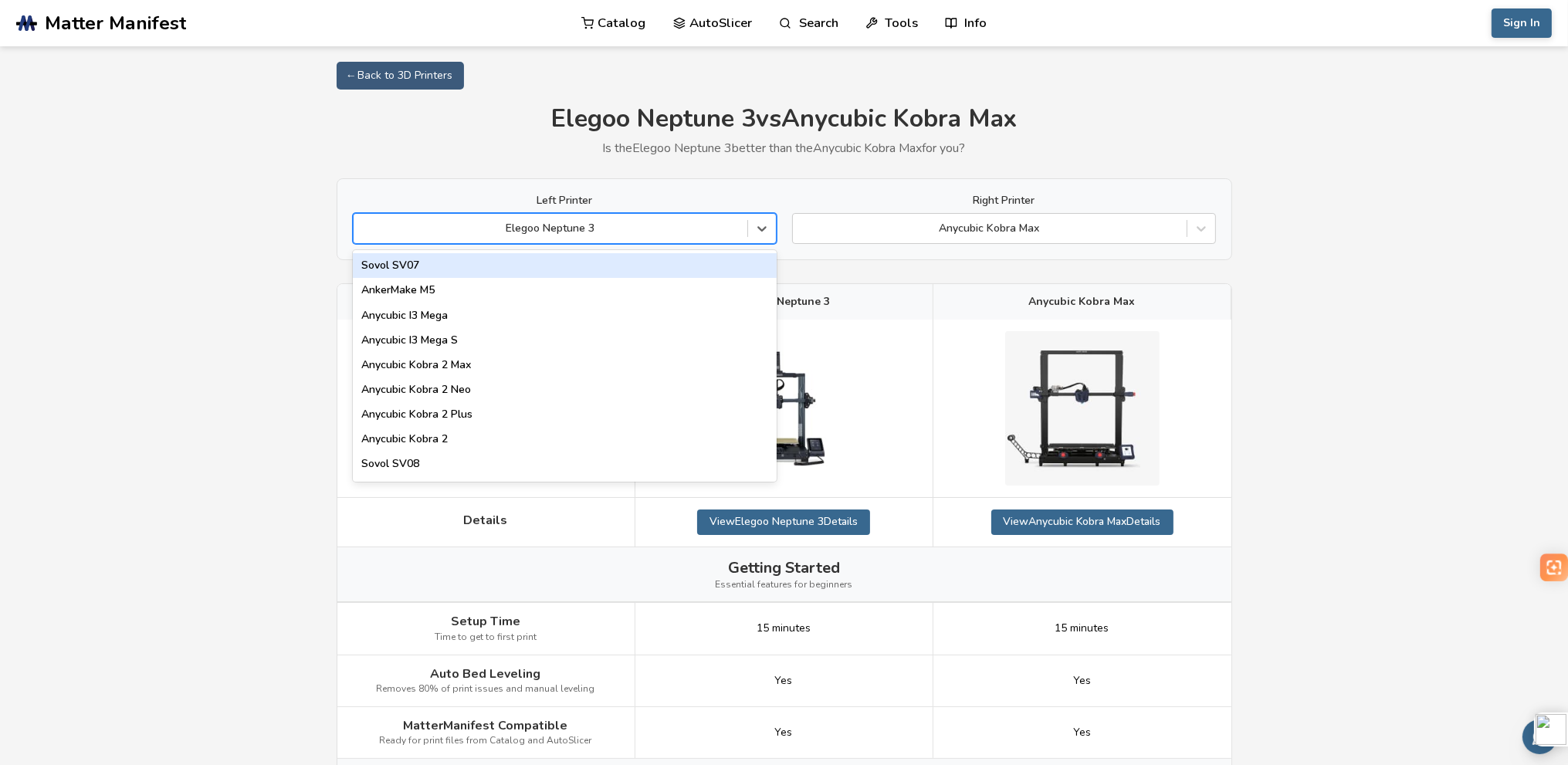
click at [692, 232] on div at bounding box center [551, 228] width 378 height 15
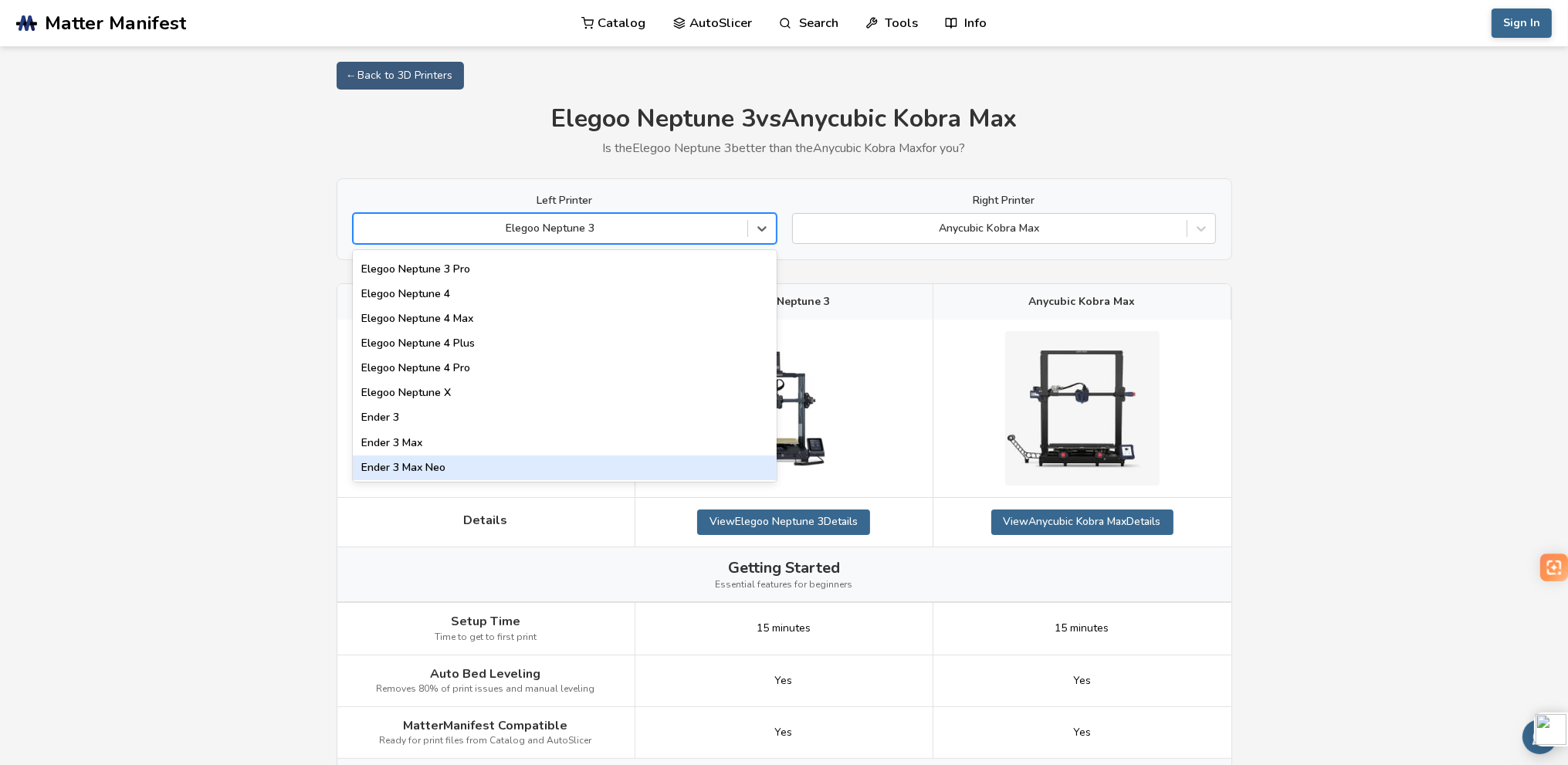
scroll to position [1157, 0]
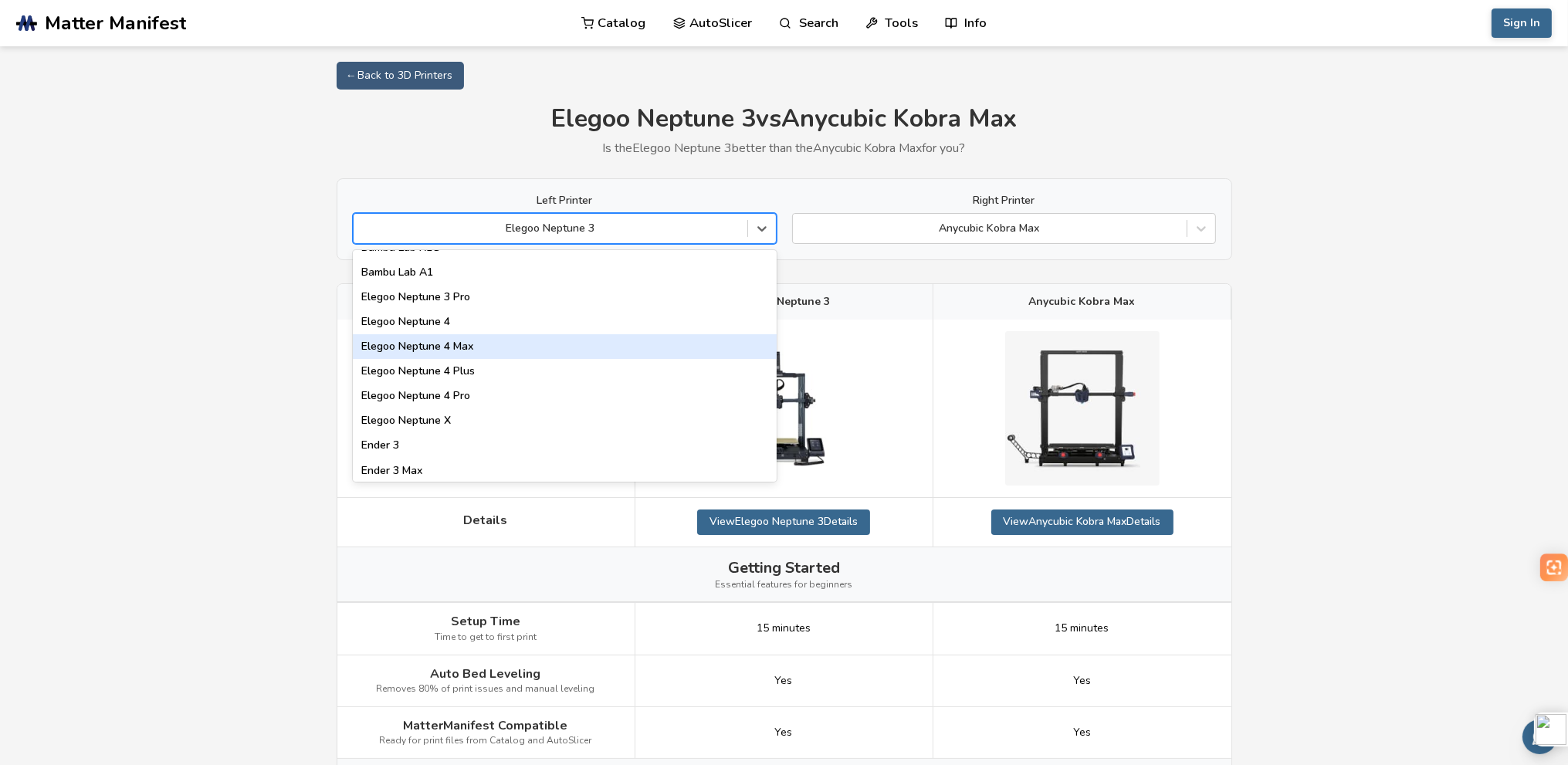
click at [488, 349] on div "Elegoo Neptune 4 Max" at bounding box center [564, 346] width 424 height 25
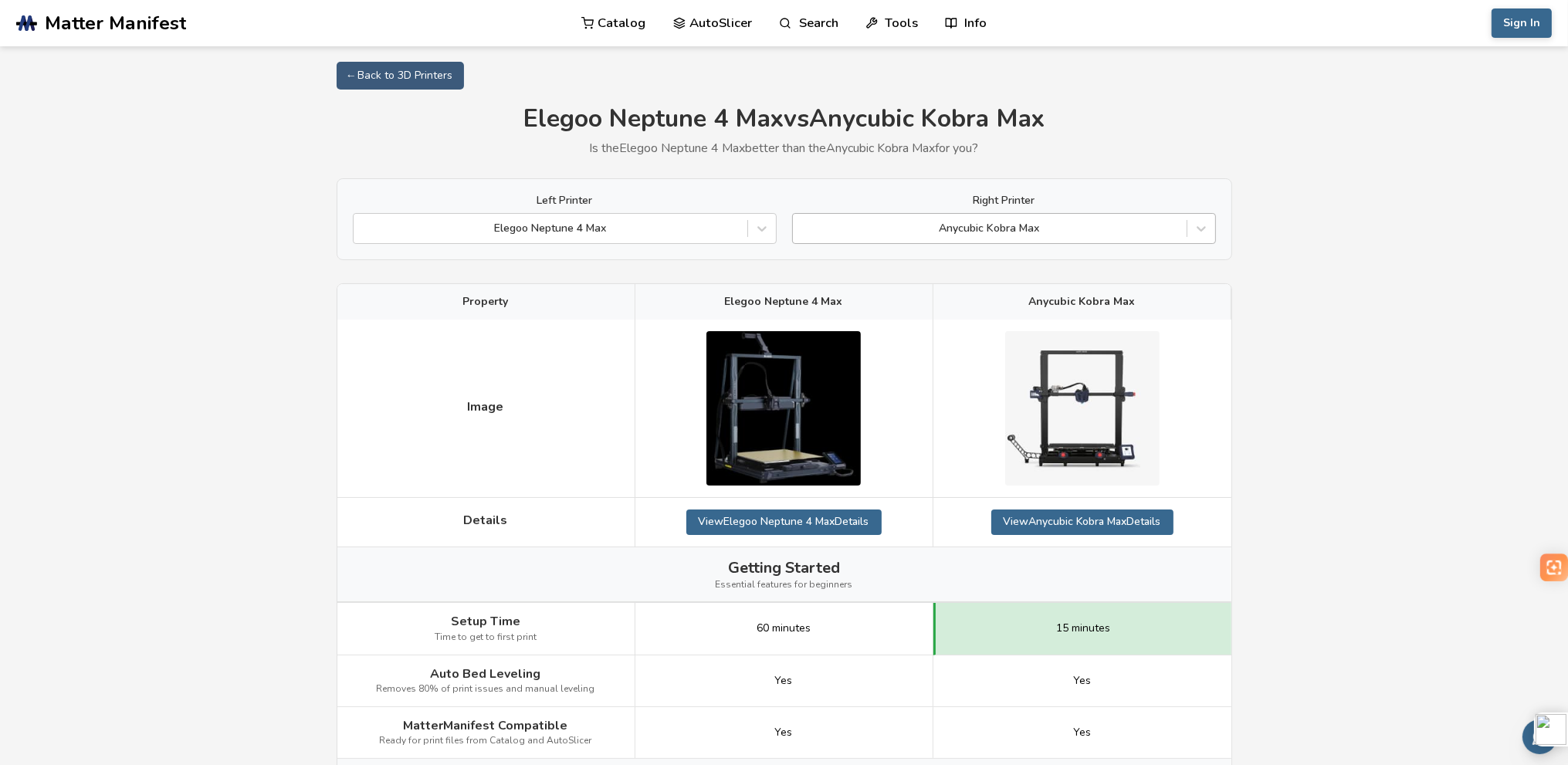
click at [976, 241] on div "Anycubic Kobra Max" at bounding box center [1004, 228] width 424 height 31
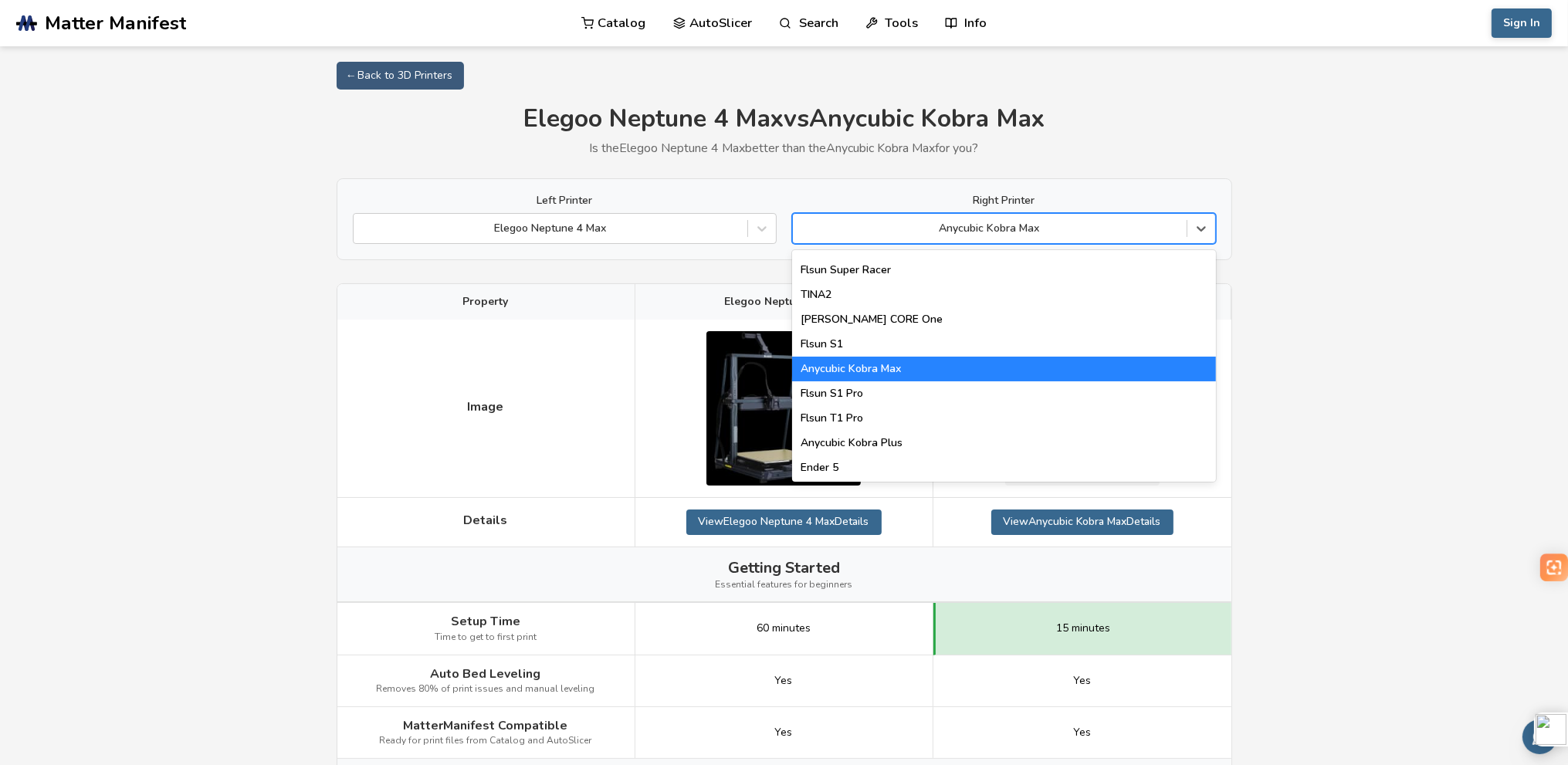
scroll to position [1954, 0]
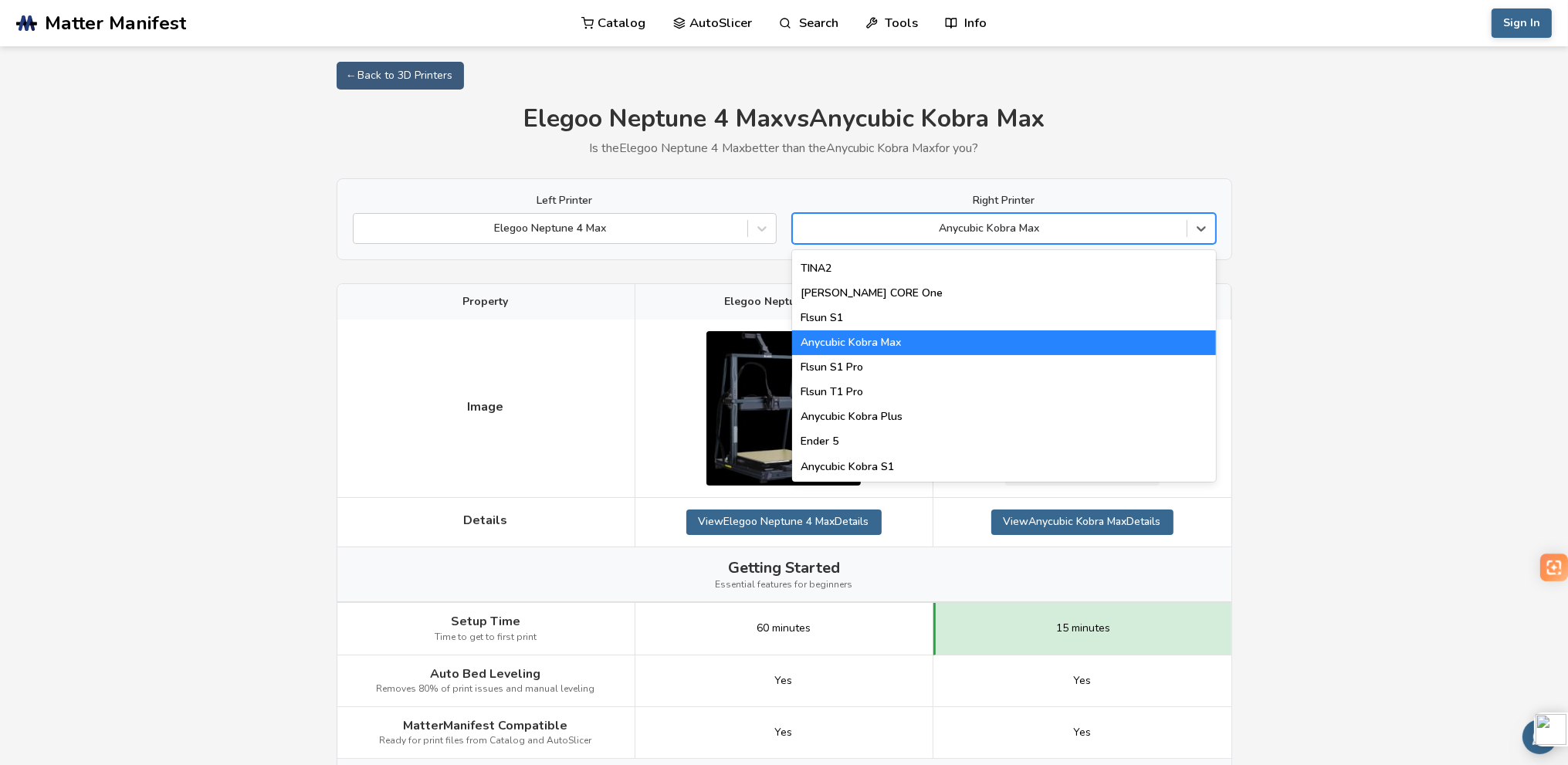
click at [936, 348] on div "Anycubic Kobra Max" at bounding box center [1004, 342] width 424 height 25
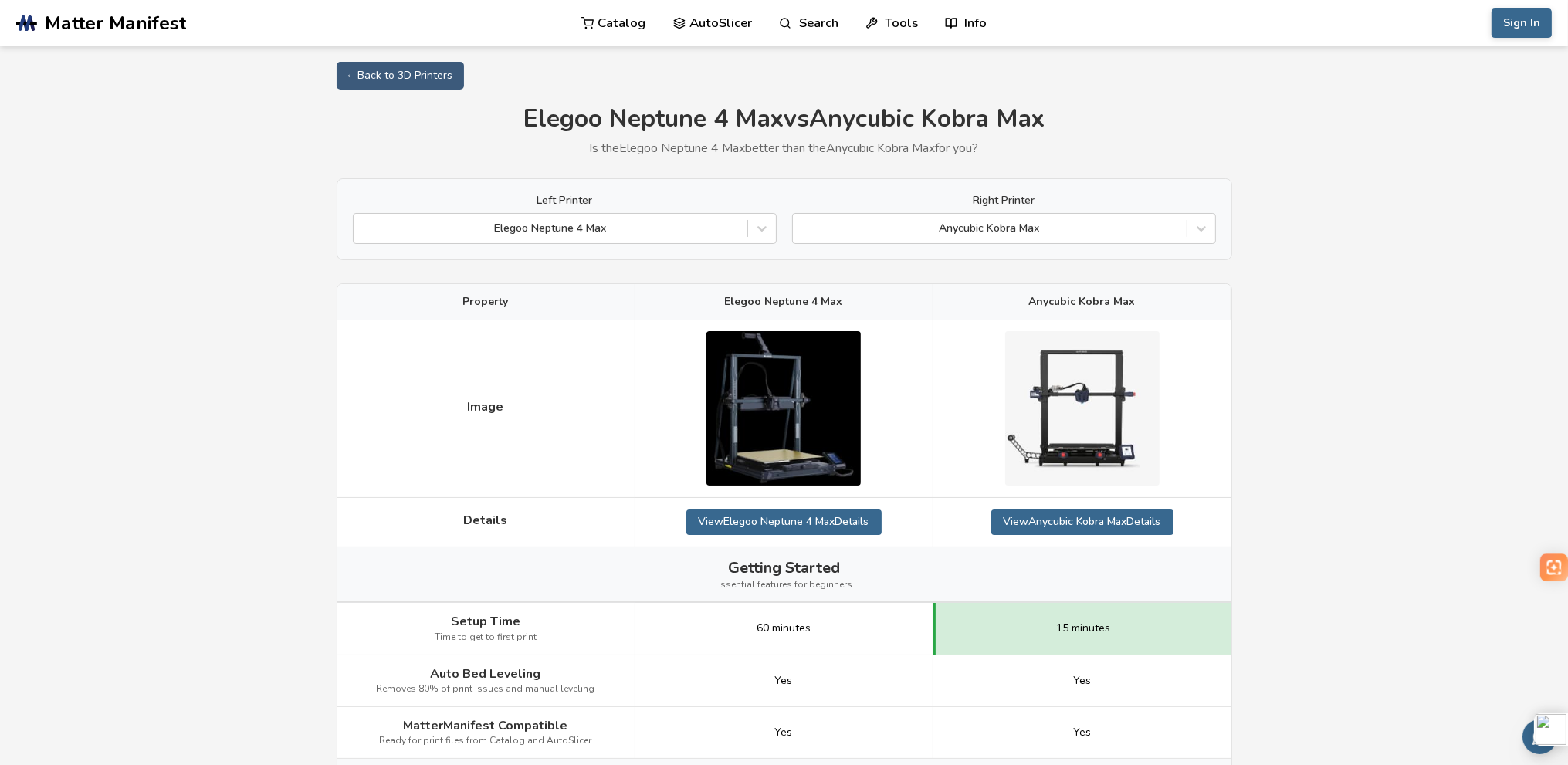
click at [1078, 227] on div at bounding box center [989, 228] width 378 height 15
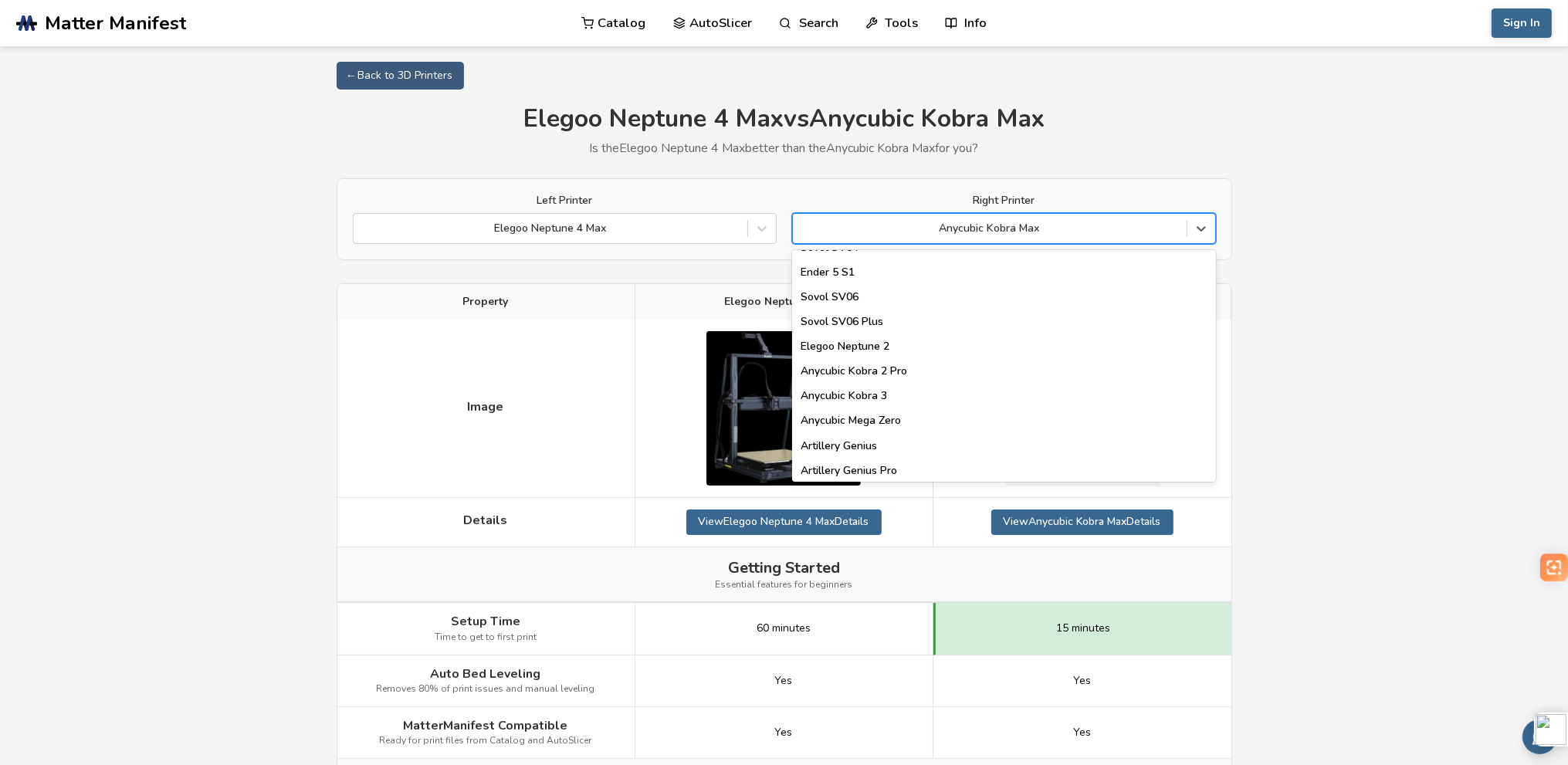
scroll to position [682, 0]
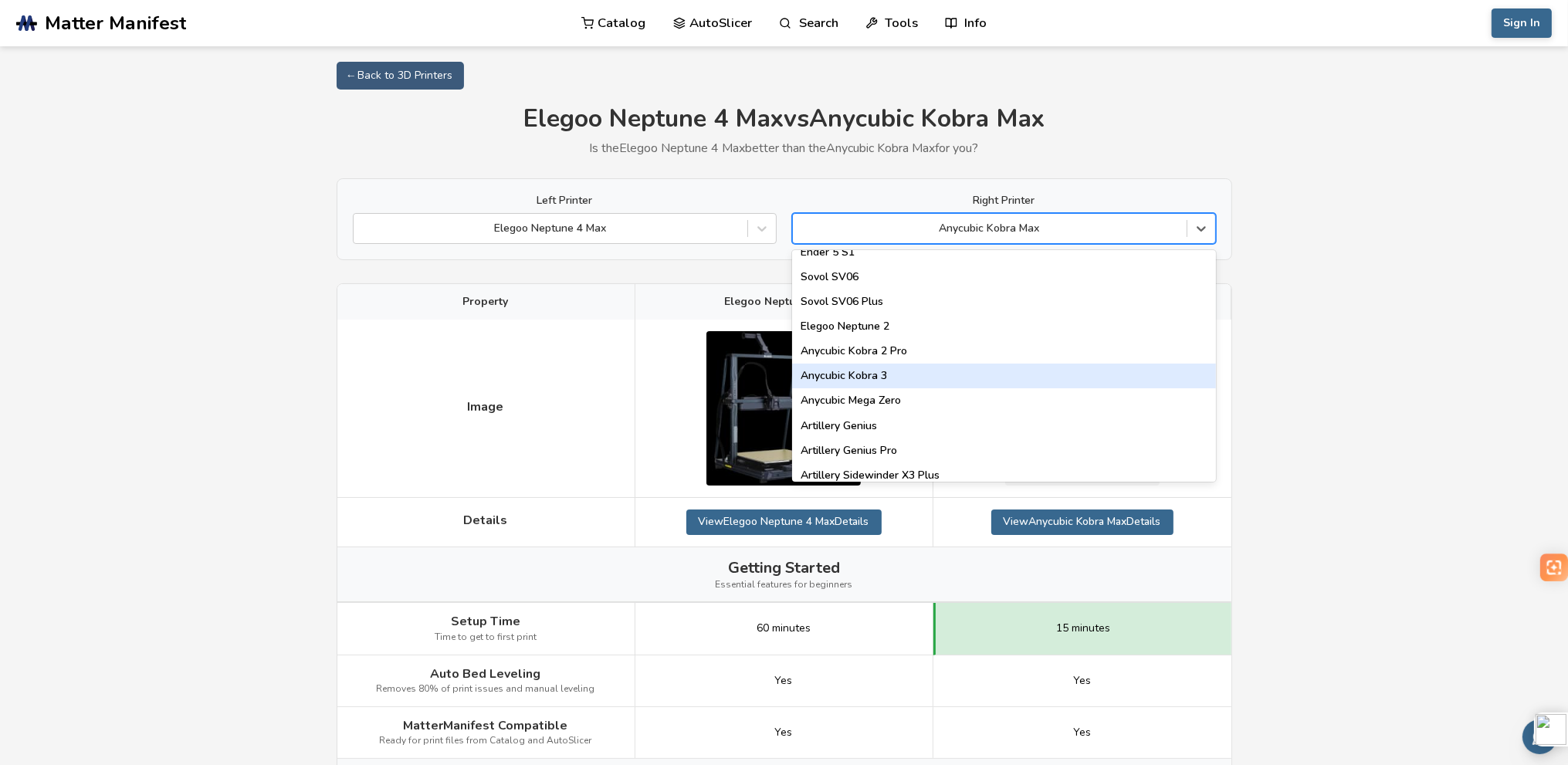
click at [1017, 376] on div "Anycubic Kobra 3" at bounding box center [1004, 376] width 424 height 25
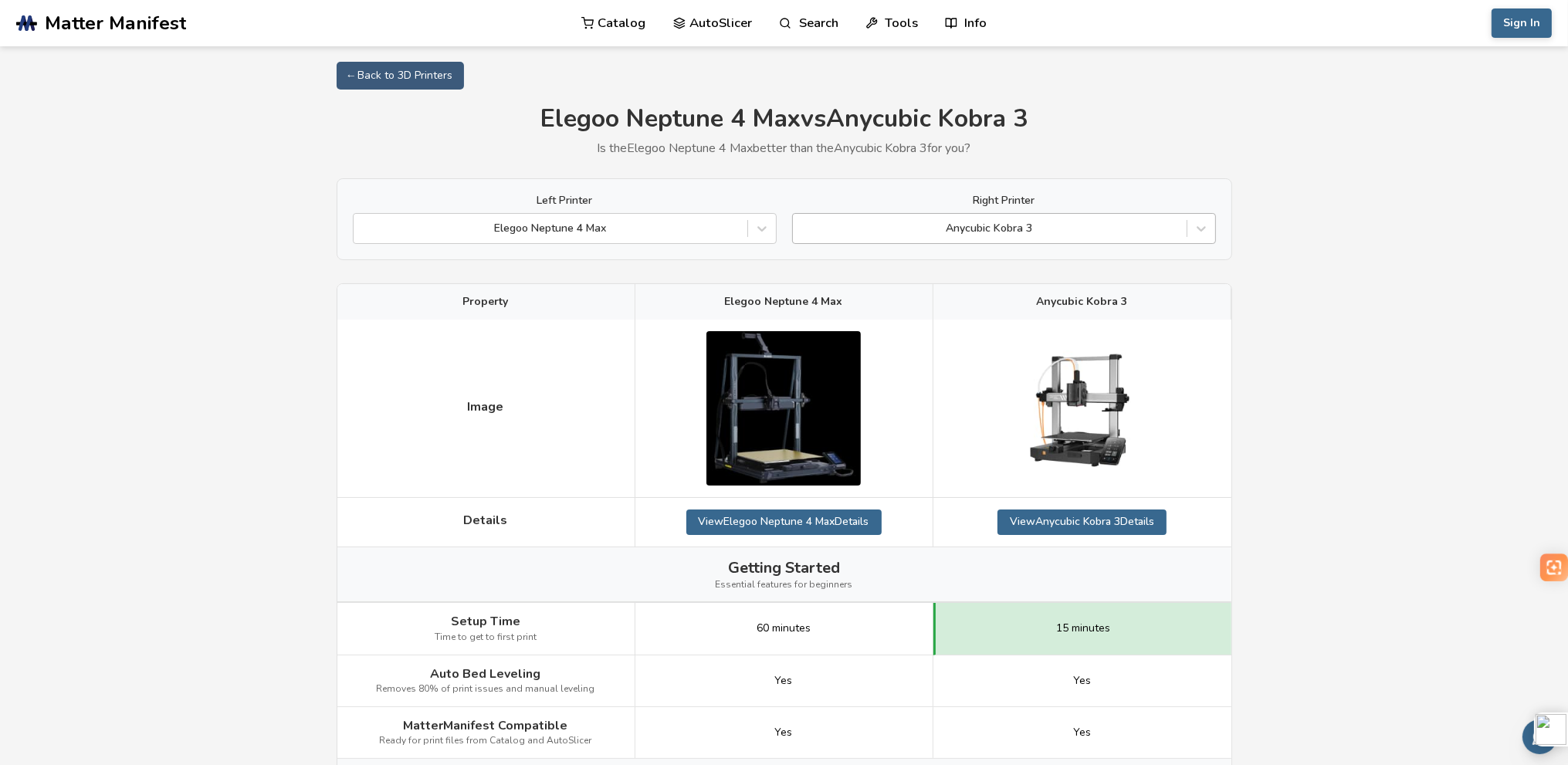
click at [1139, 228] on div at bounding box center [989, 228] width 378 height 15
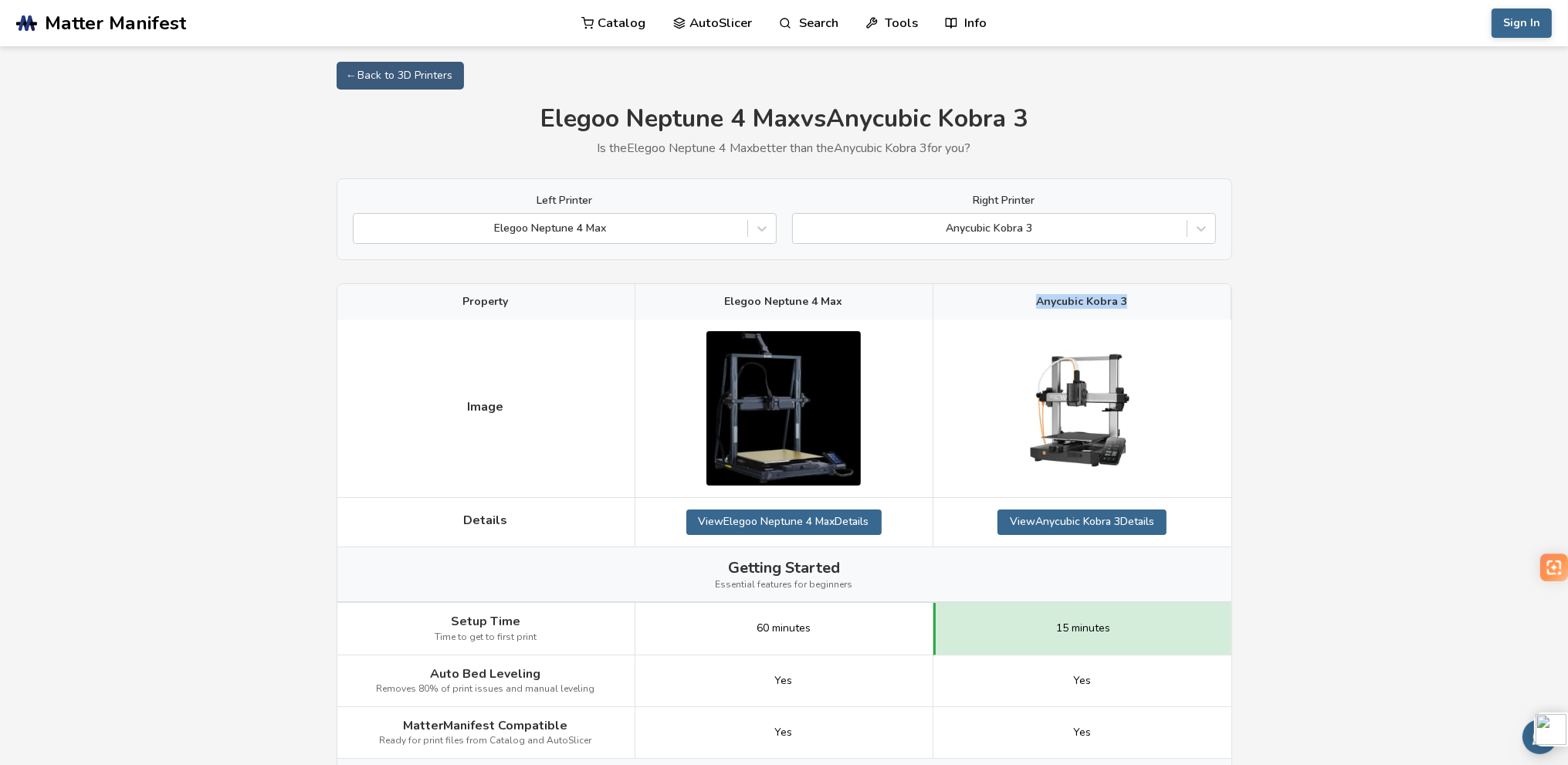
drag, startPoint x: 1149, startPoint y: 302, endPoint x: 1041, endPoint y: 298, distance: 108.1
click at [1041, 298] on div "Anycubic Kobra 3" at bounding box center [1082, 302] width 298 height 36
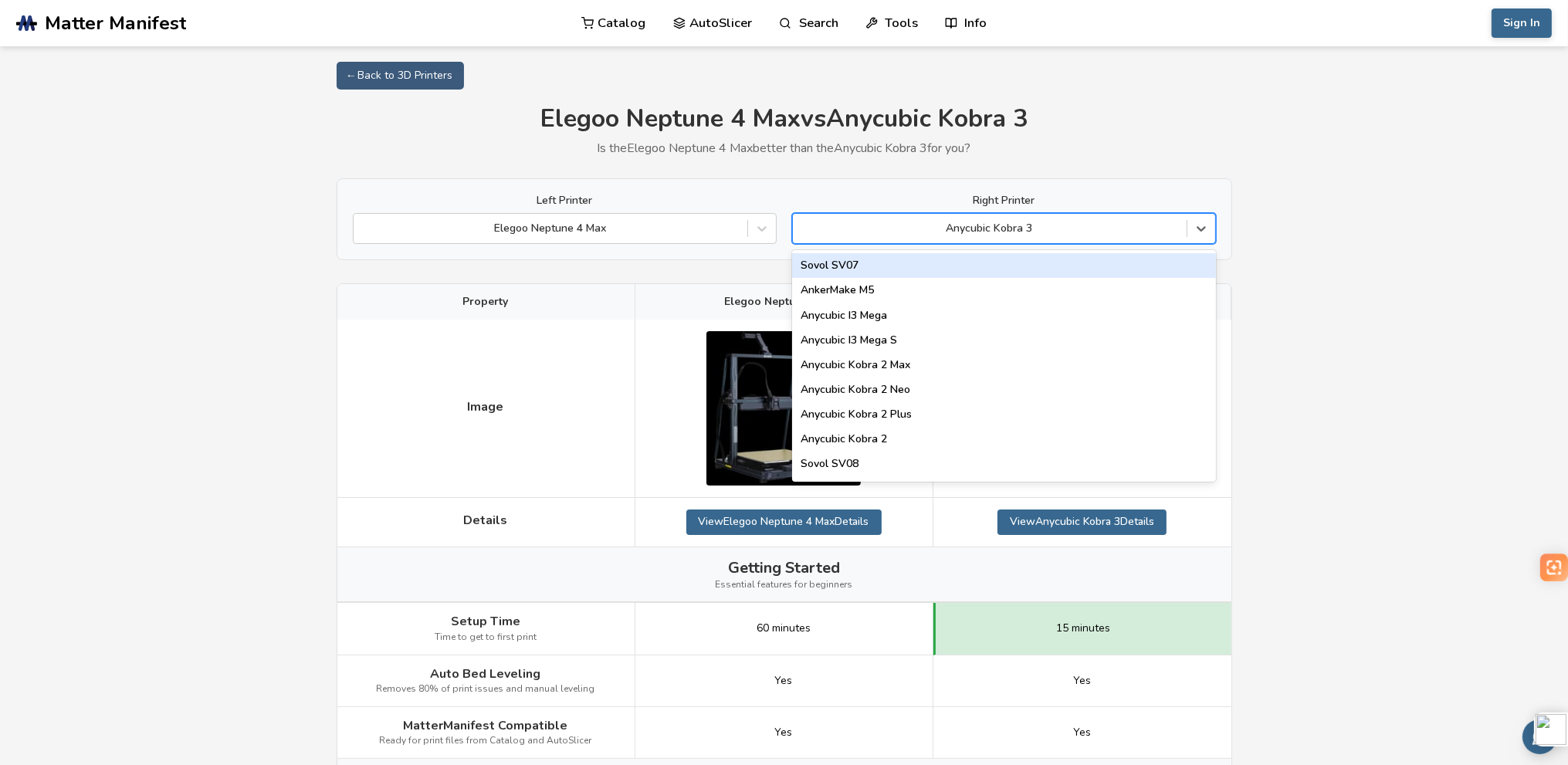
click at [1154, 234] on div at bounding box center [989, 228] width 378 height 15
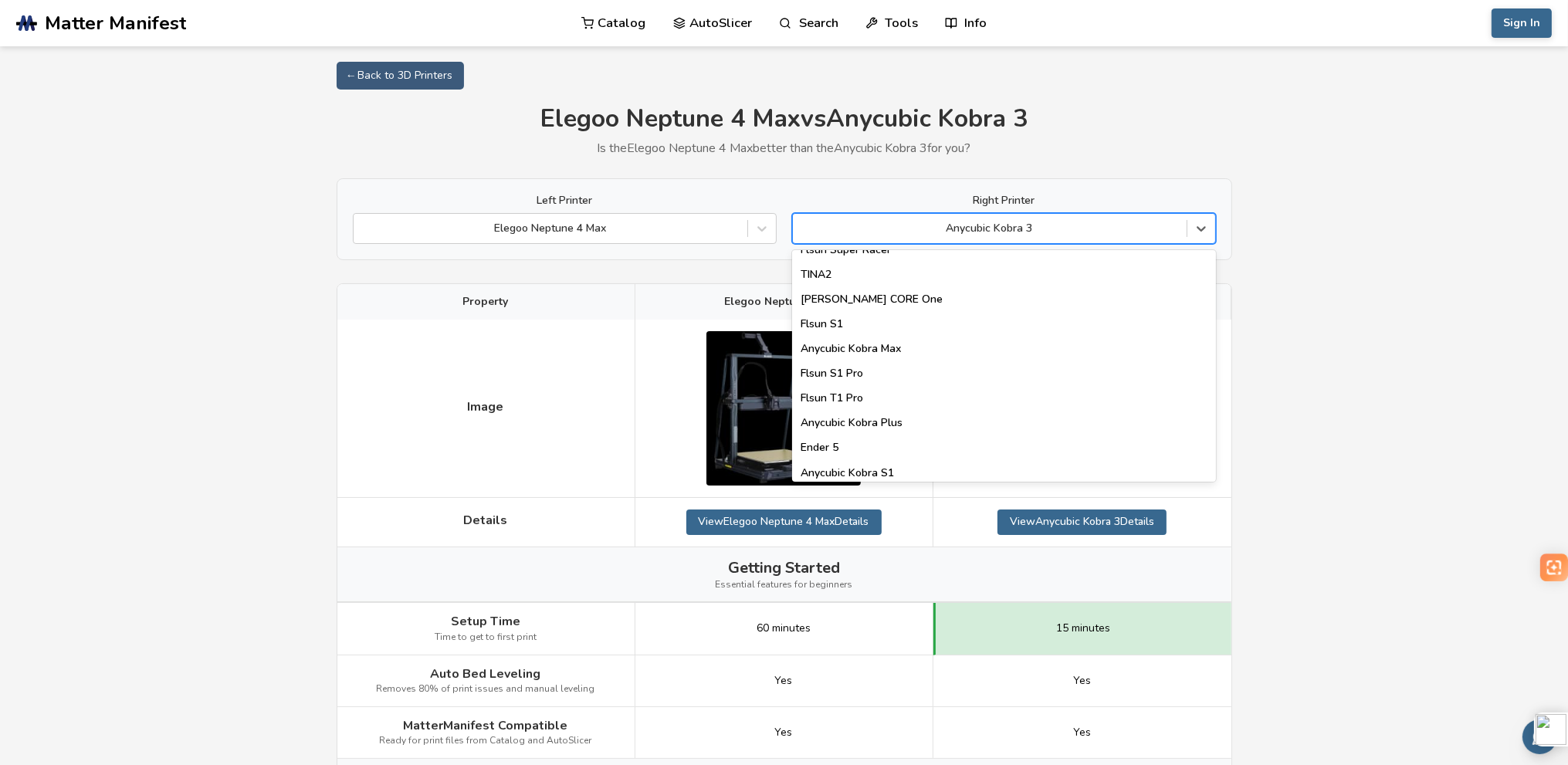
scroll to position [1954, 0]
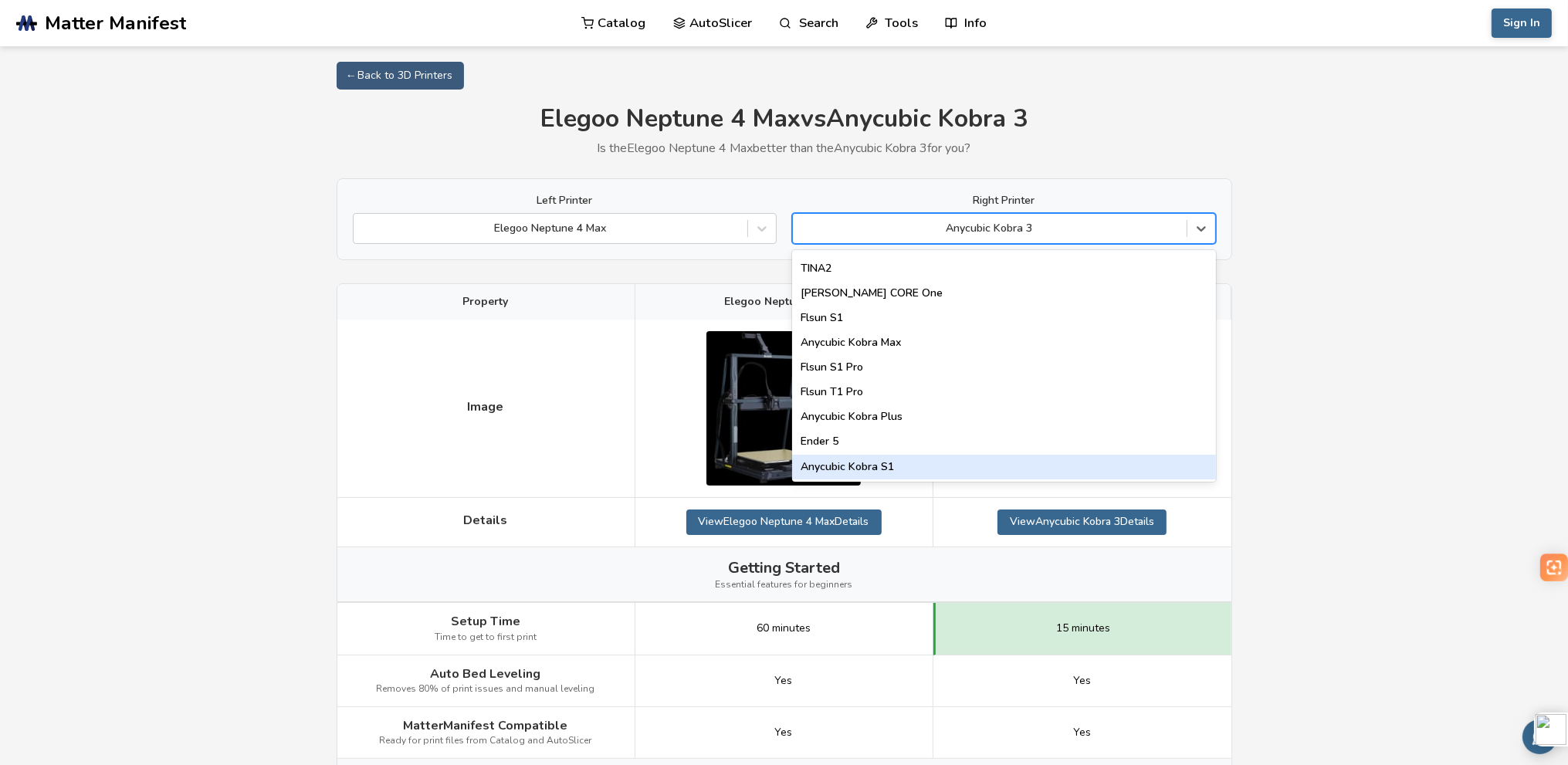
drag, startPoint x: 897, startPoint y: 471, endPoint x: 966, endPoint y: 467, distance: 69.1
click at [896, 471] on div "Anycubic Kobra S1" at bounding box center [1004, 467] width 424 height 25
